Goal: Navigation & Orientation: Find specific page/section

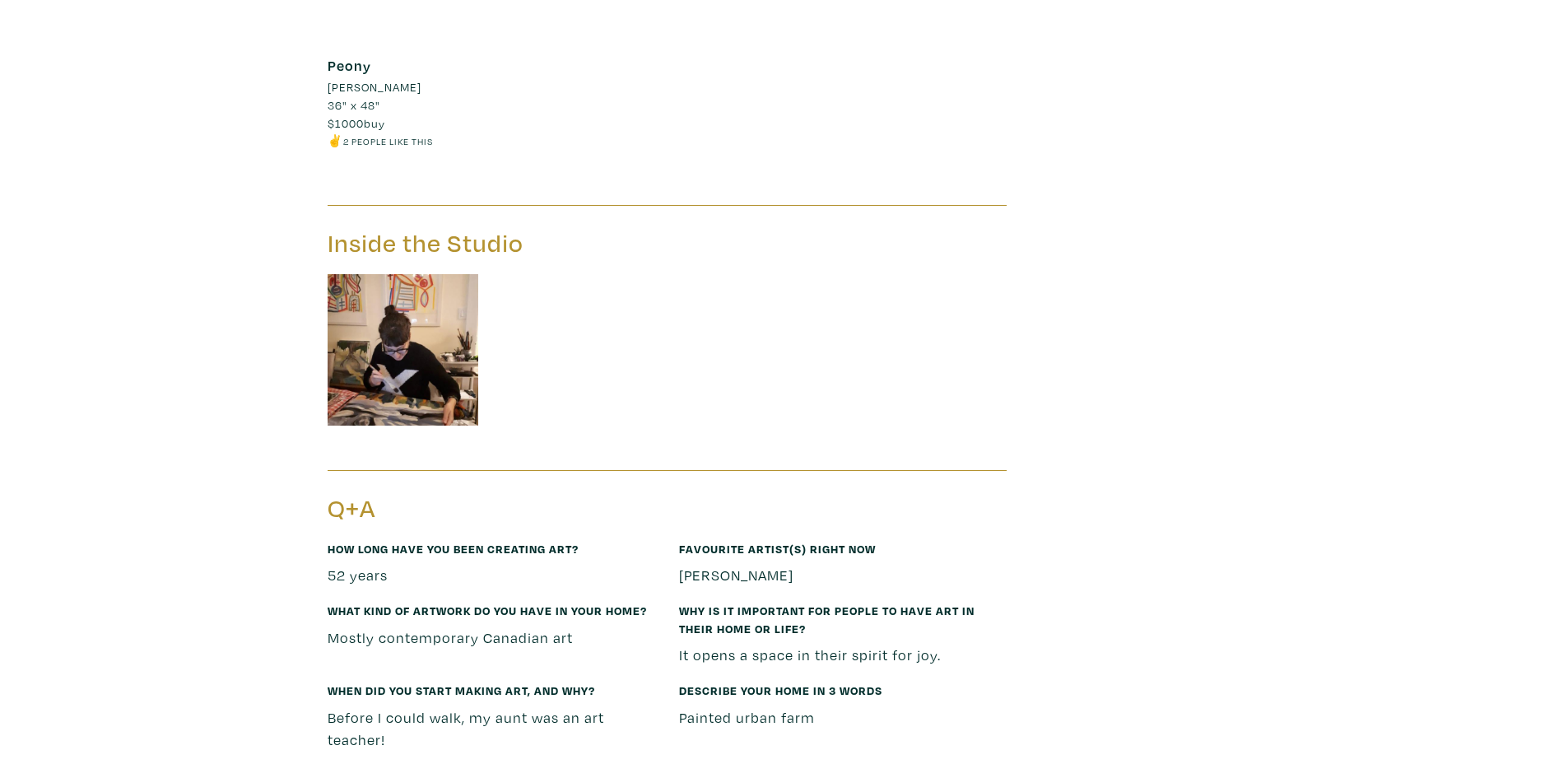
click at [415, 349] on img at bounding box center [403, 350] width 151 height 151
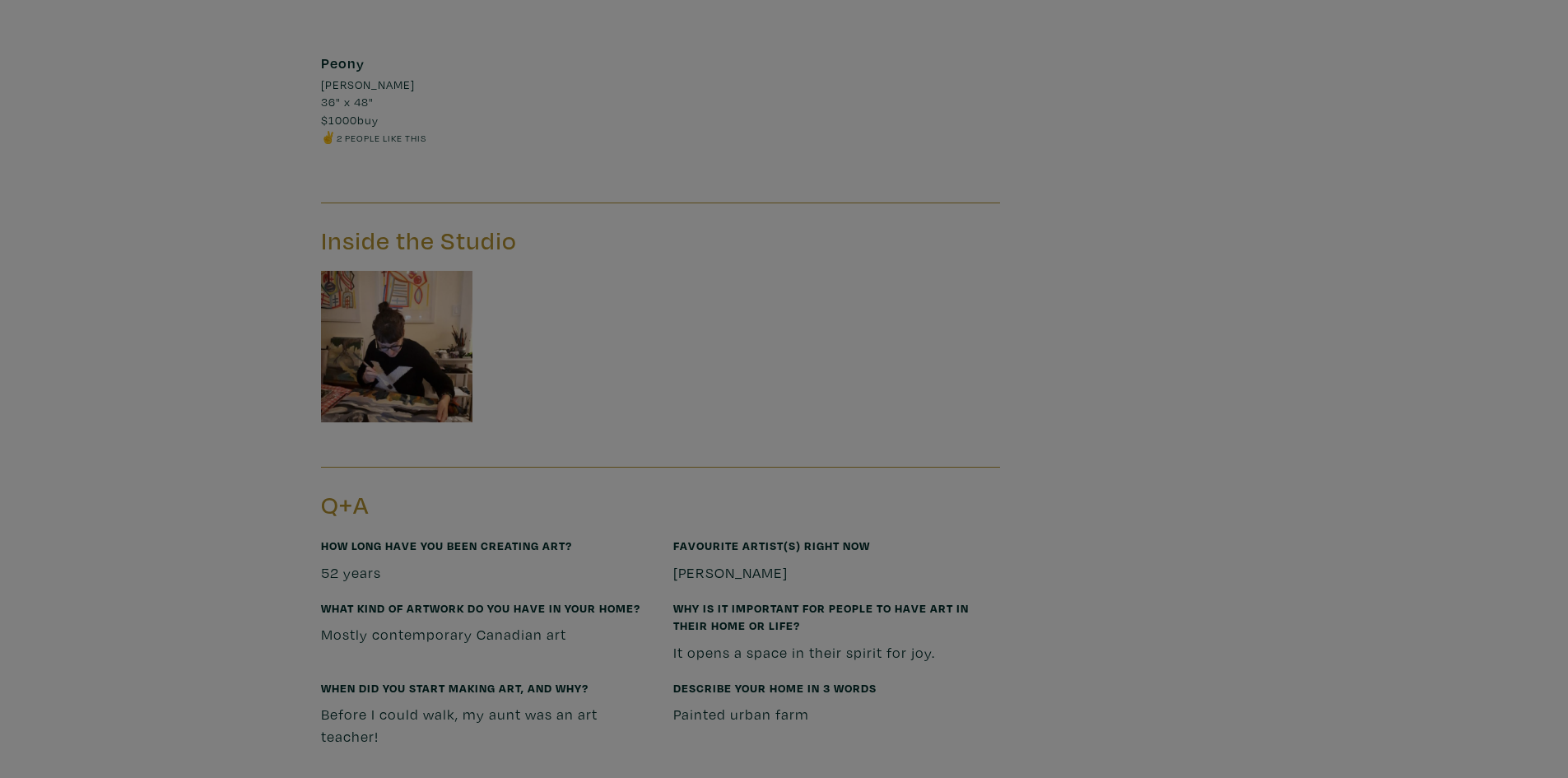
scroll to position [2141, 0]
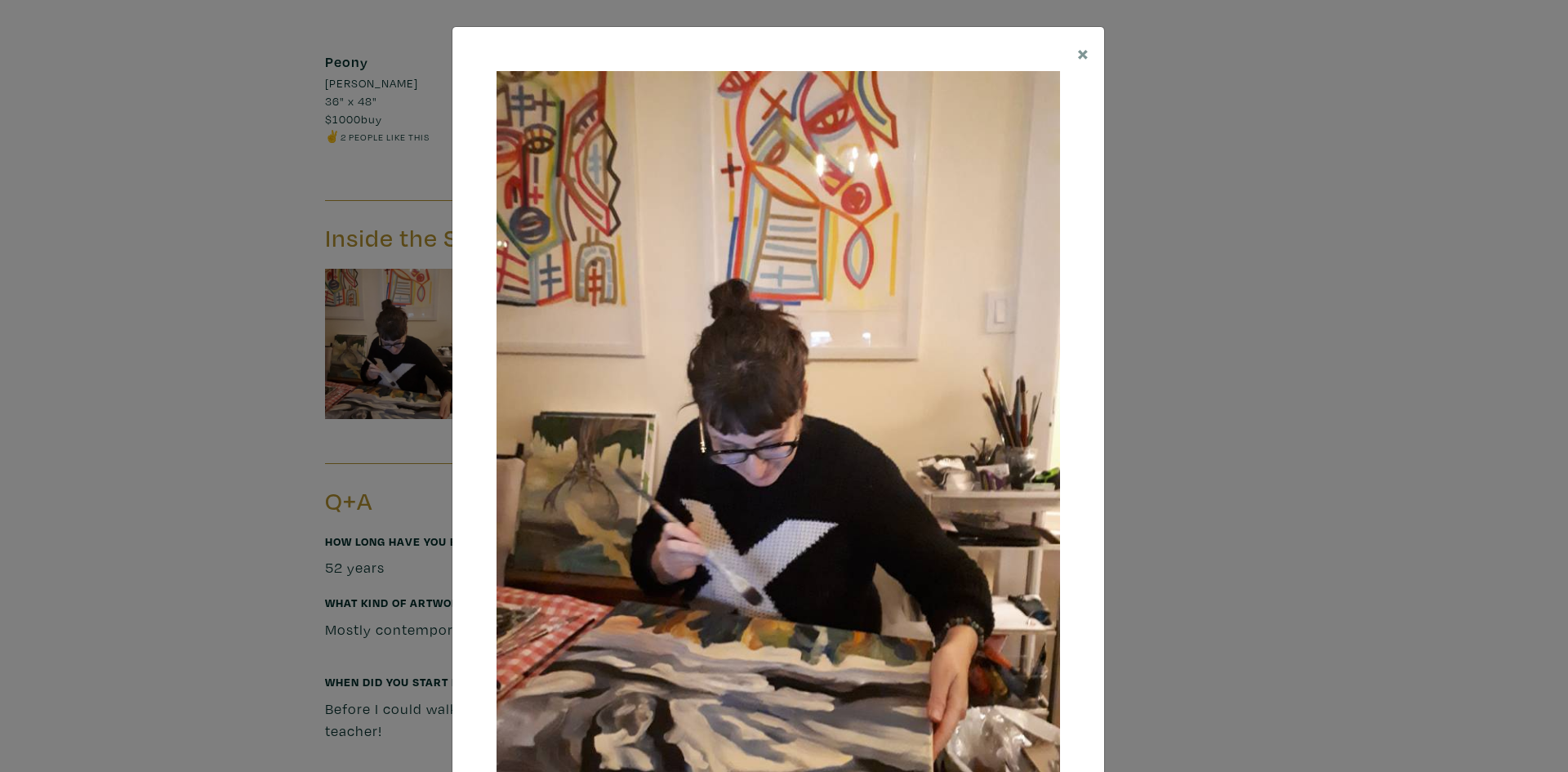
click at [1342, 343] on div "× Save changes Close" at bounding box center [784, 386] width 1568 height 772
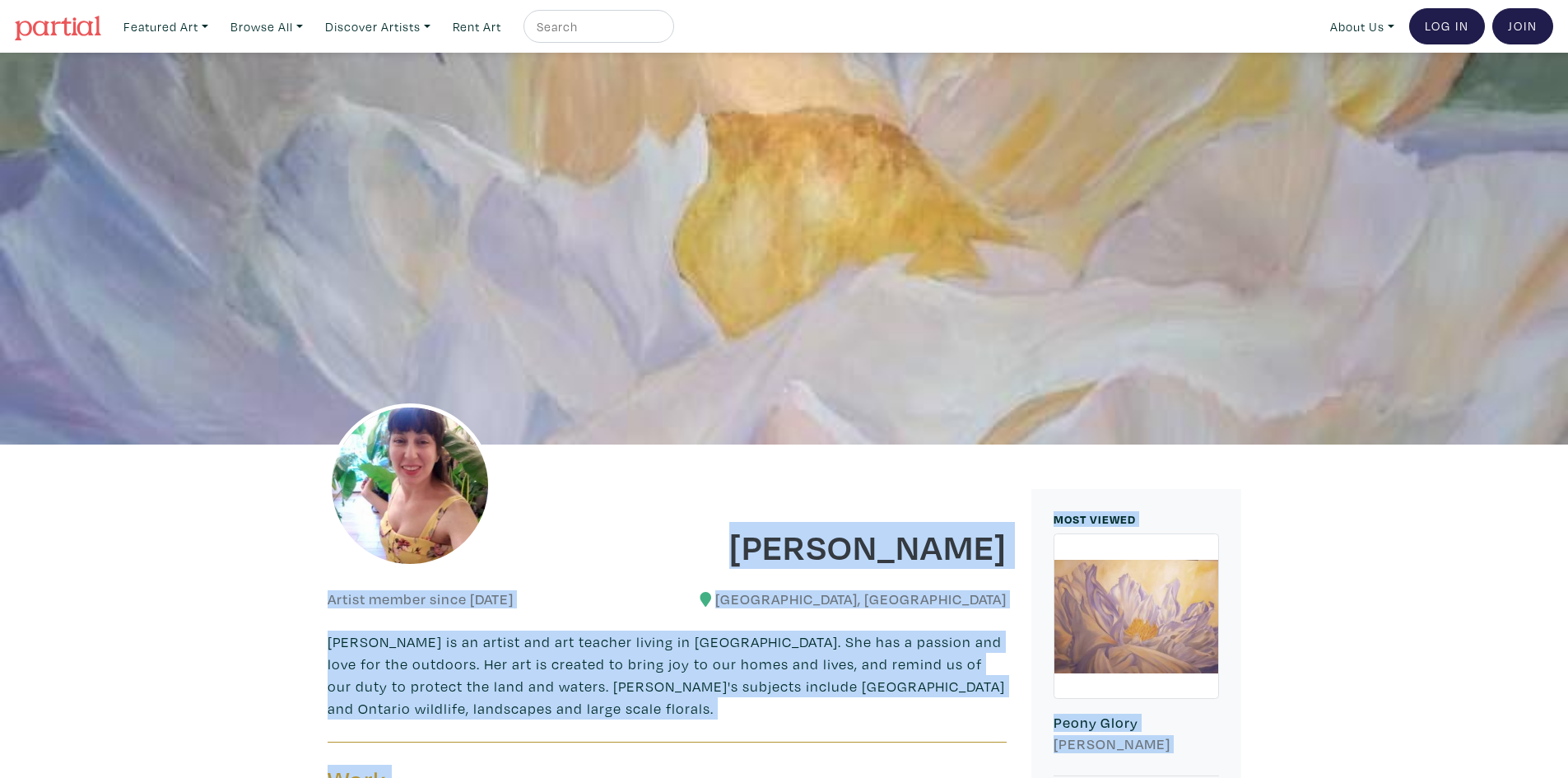
drag, startPoint x: 977, startPoint y: 302, endPoint x: 281, endPoint y: 115, distance: 720.7
click at [253, 166] on div at bounding box center [784, 248] width 1568 height 392
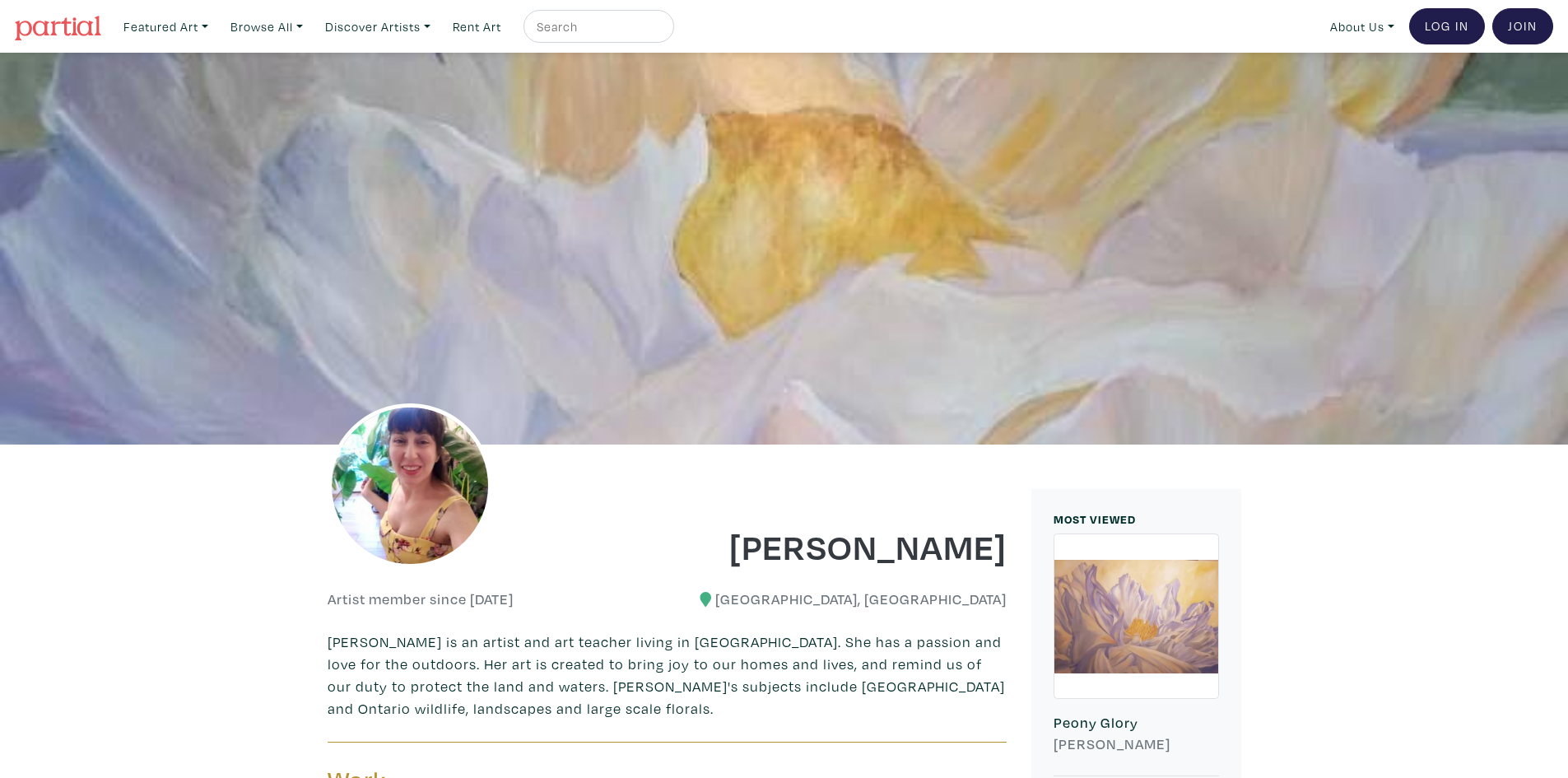
click at [104, 29] on nav "Featured Art Smalls Landscapes Abstracts New Contemporary The Minimalist Bold D…" at bounding box center [784, 26] width 1568 height 52
click at [93, 23] on img at bounding box center [58, 28] width 87 height 25
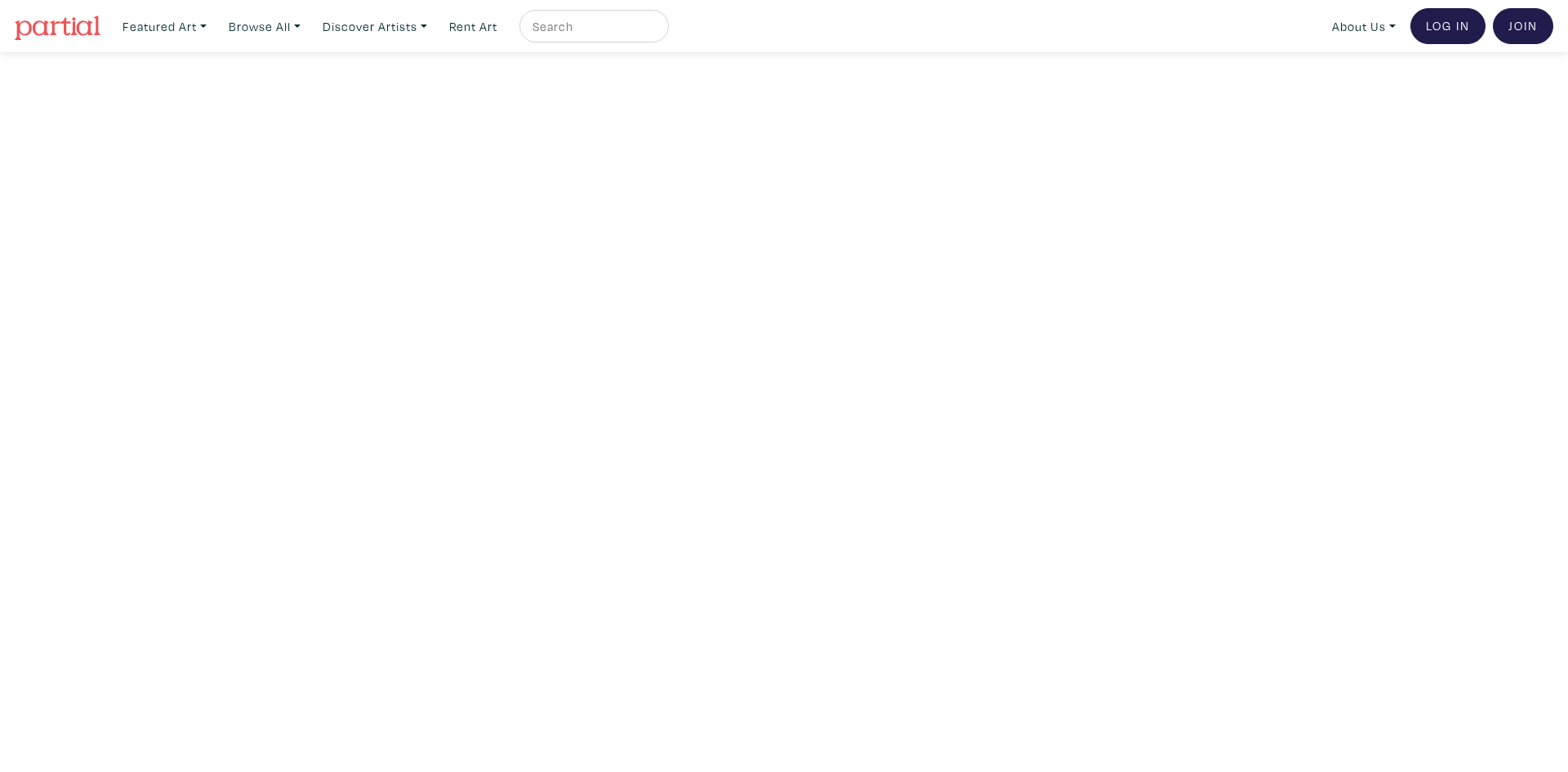
click at [107, 36] on nav "Featured Art Smalls Landscapes Abstracts New Contemporary The Minimalist Bold D…" at bounding box center [784, 26] width 1568 height 52
click at [64, 25] on img at bounding box center [57, 27] width 86 height 25
